Goal: Task Accomplishment & Management: Complete application form

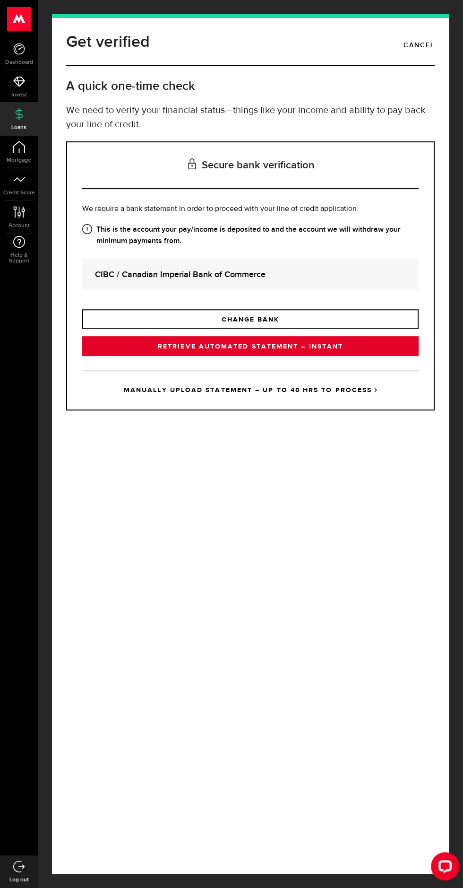
click at [311, 356] on link "RETRIEVE AUTOMATED STATEMENT – INSTANT" at bounding box center [250, 346] width 337 height 20
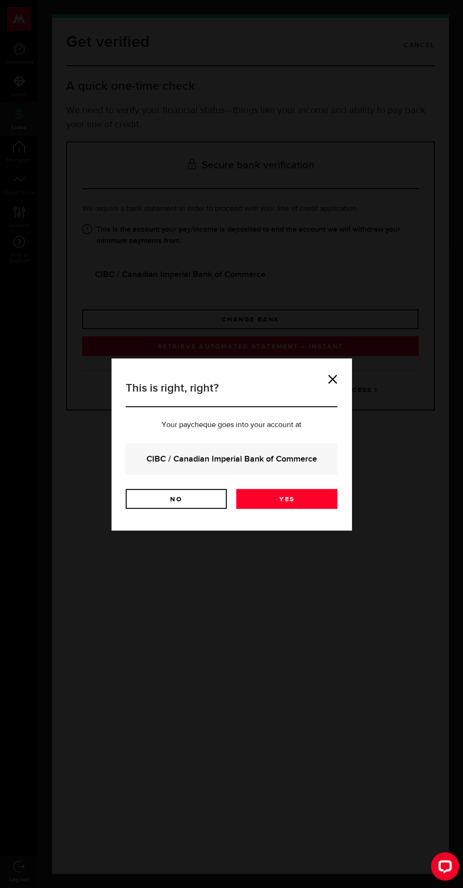
click at [287, 446] on div "CIBC / Canadian Imperial Bank of Commerce" at bounding box center [232, 459] width 212 height 32
click at [302, 496] on link "Yes" at bounding box center [286, 499] width 101 height 20
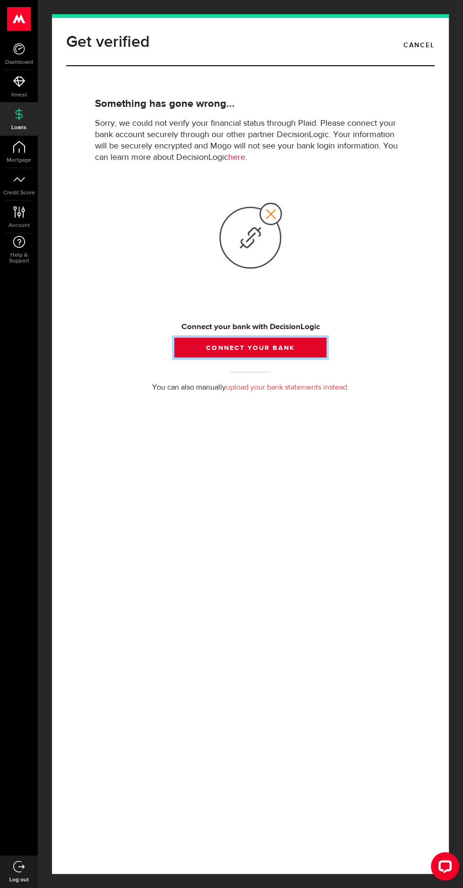
click at [288, 358] on button "Connect your bank" at bounding box center [251, 348] width 152 height 20
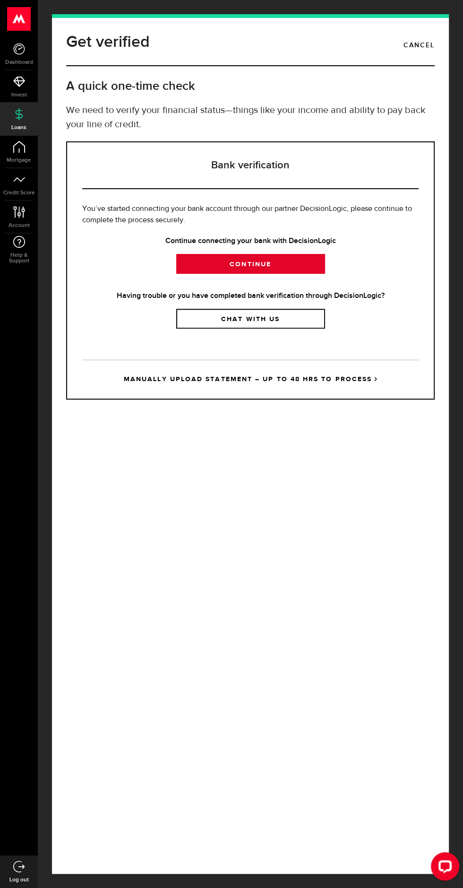
click at [285, 274] on link "Continue" at bounding box center [250, 264] width 149 height 20
click at [284, 274] on link "Continue" at bounding box center [250, 264] width 149 height 20
copy strong "DecisionLogic"
